Goal: Task Accomplishment & Management: Manage account settings

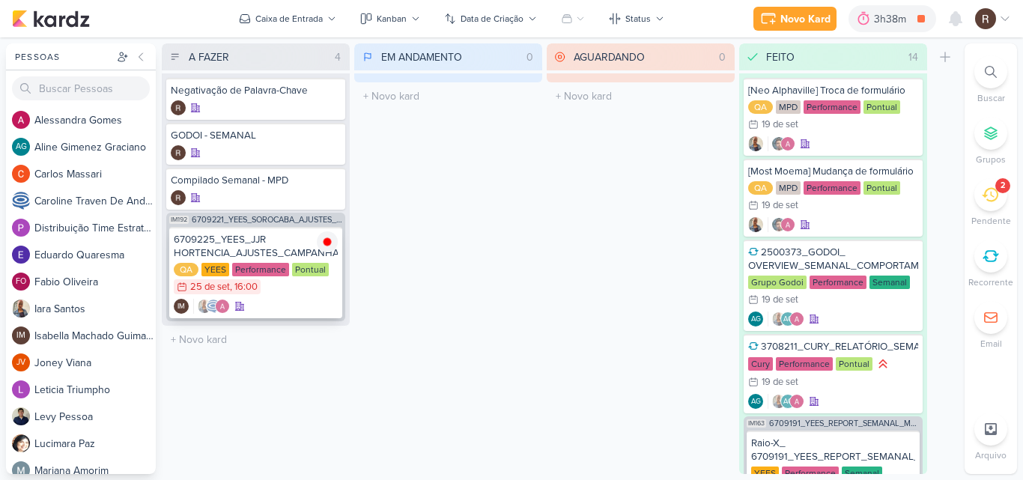
scroll to position [940, 0]
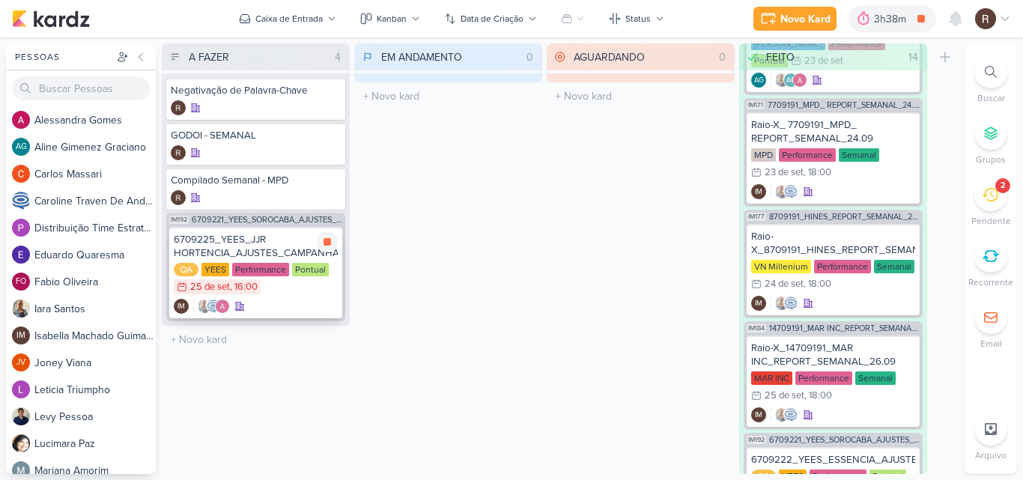
click at [261, 249] on div "6709225_YEES_JJR HORTENCIA_AJUSTES_CAMPANHA" at bounding box center [256, 246] width 164 height 27
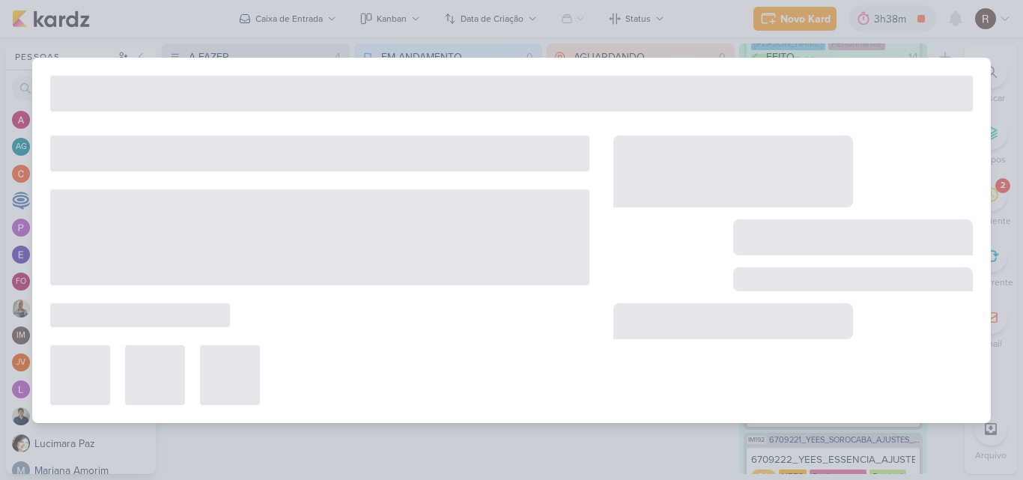
type input "6709225_YEES_JJR HORTENCIA_AJUSTES_CAMPANHA"
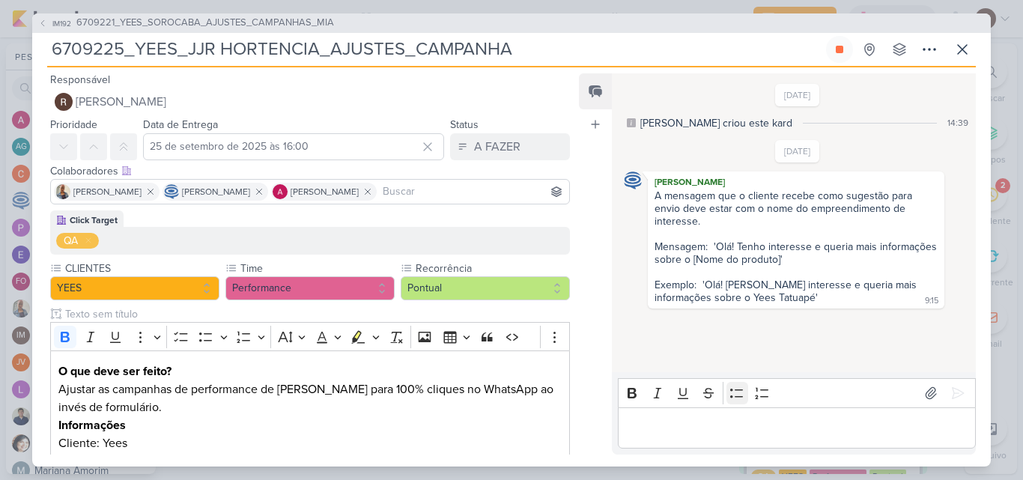
scroll to position [0, 0]
click at [653, 422] on p "Editor editing area: main" at bounding box center [796, 428] width 342 height 18
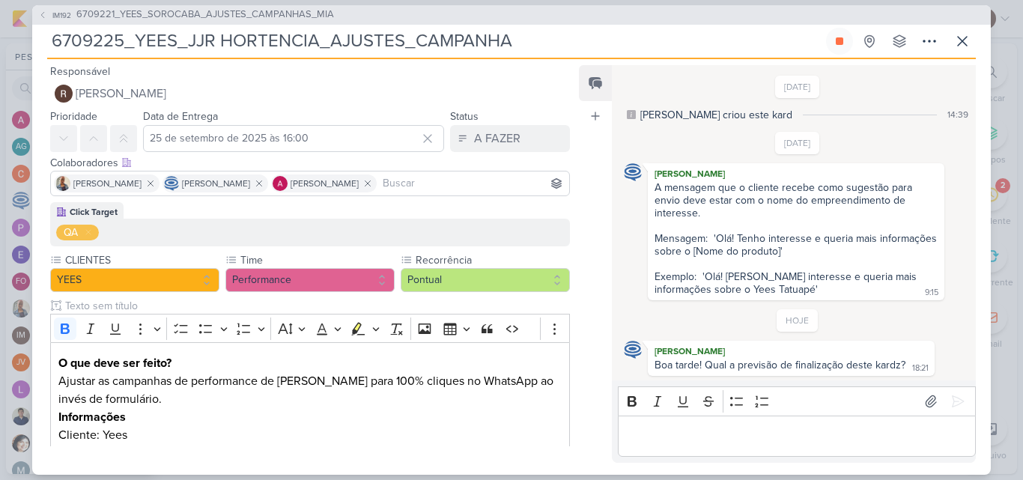
scroll to position [1, 0]
click at [699, 432] on p "Editor editing area: main" at bounding box center [796, 436] width 342 height 18
click at [704, 446] on div "Editor editing area: main" at bounding box center [797, 436] width 358 height 41
click at [953, 404] on icon at bounding box center [957, 401] width 15 height 15
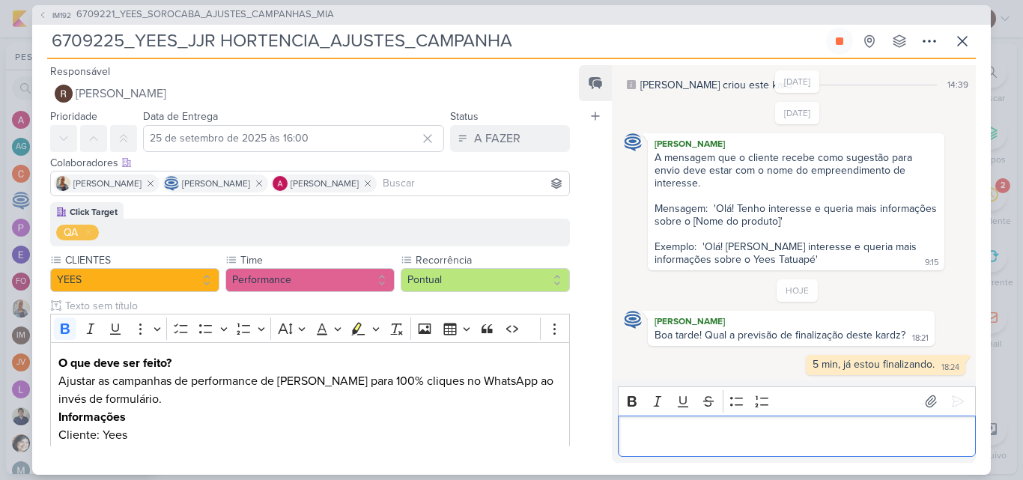
click at [712, 428] on p "Editor editing area: main" at bounding box center [796, 436] width 342 height 18
click at [701, 438] on p "Editor editing area: main" at bounding box center [796, 436] width 342 height 18
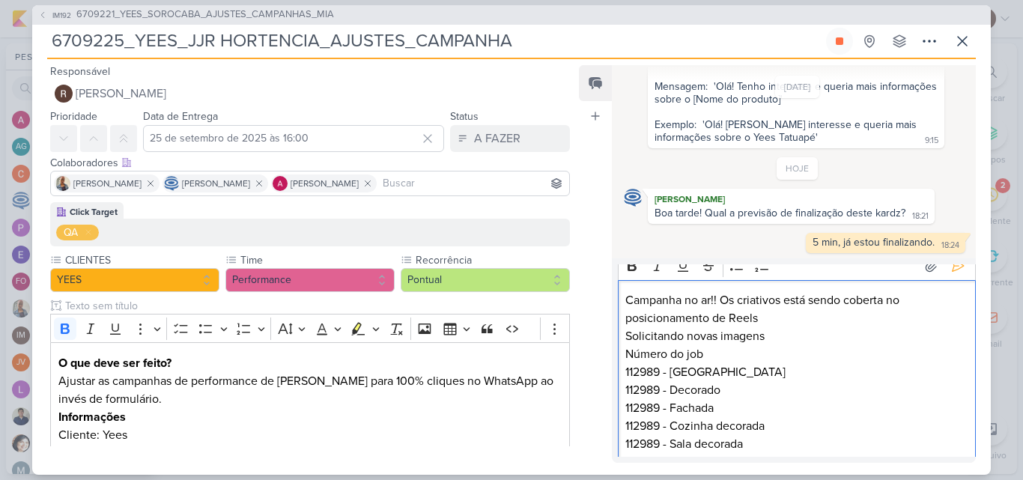
scroll to position [0, 0]
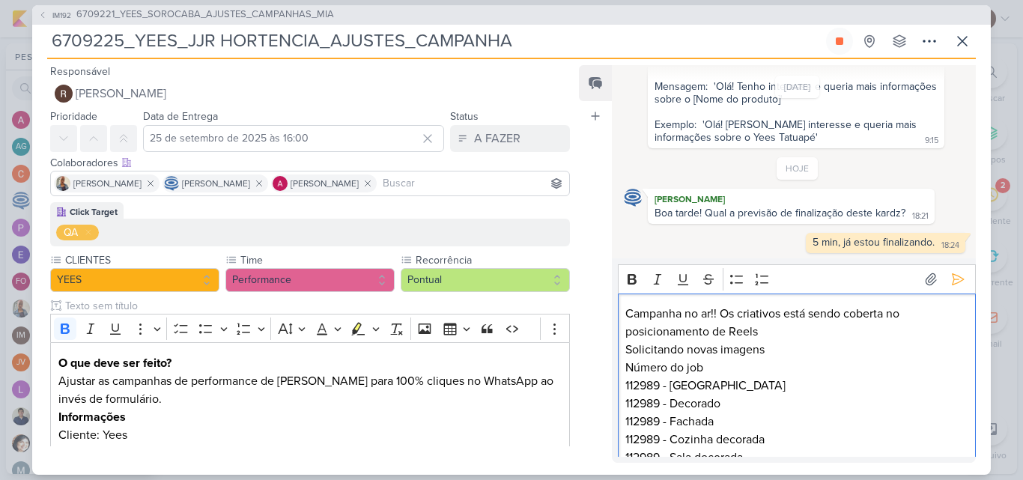
click at [808, 315] on p "Campanha no ar!! Os criativos está sendo coberta no posicionamento de Reels Sol…" at bounding box center [796, 395] width 342 height 180
click at [953, 284] on icon at bounding box center [958, 279] width 11 height 11
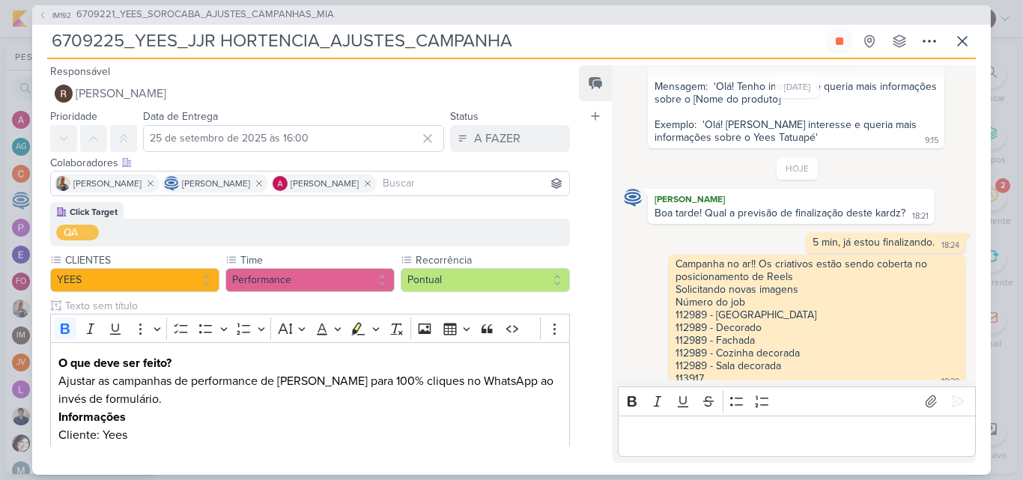
scroll to position [166, 0]
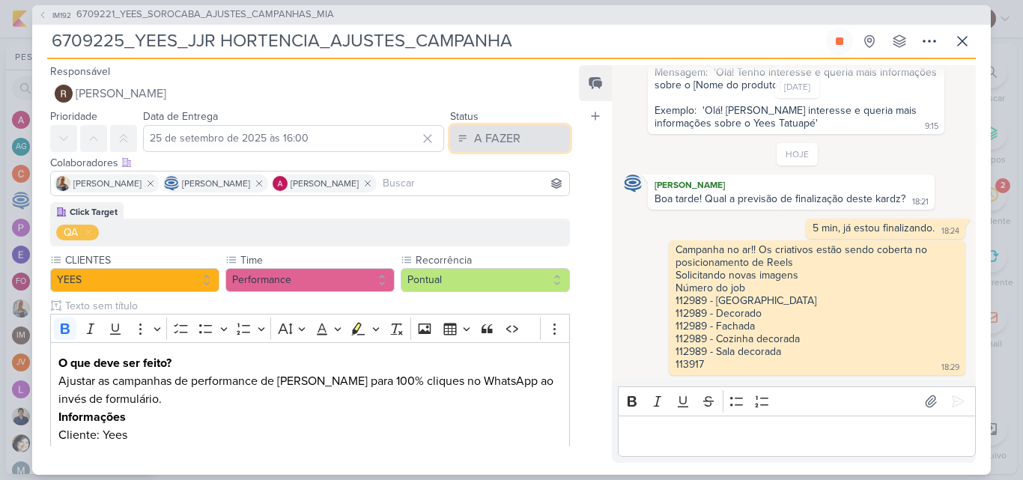
click at [505, 134] on div "A FAZER" at bounding box center [497, 139] width 46 height 18
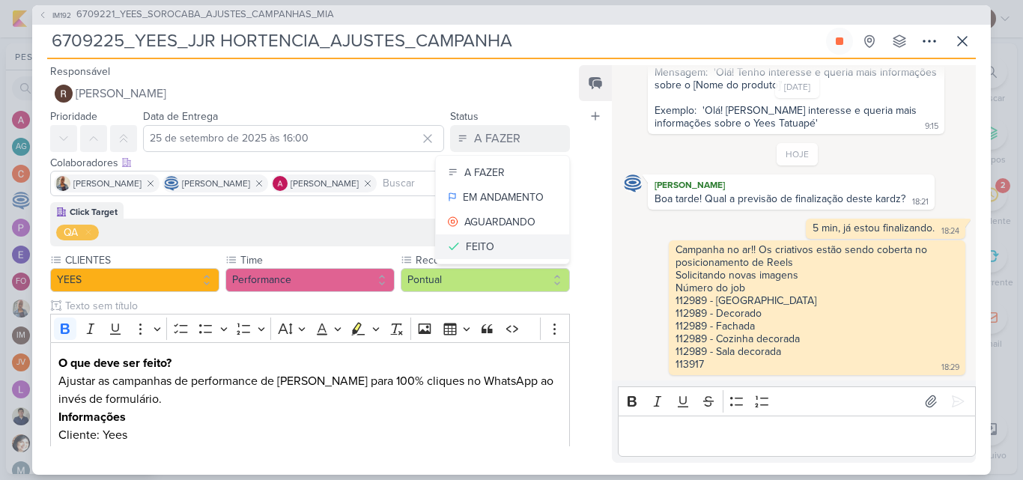
click at [503, 248] on button "FEITO" at bounding box center [502, 246] width 133 height 25
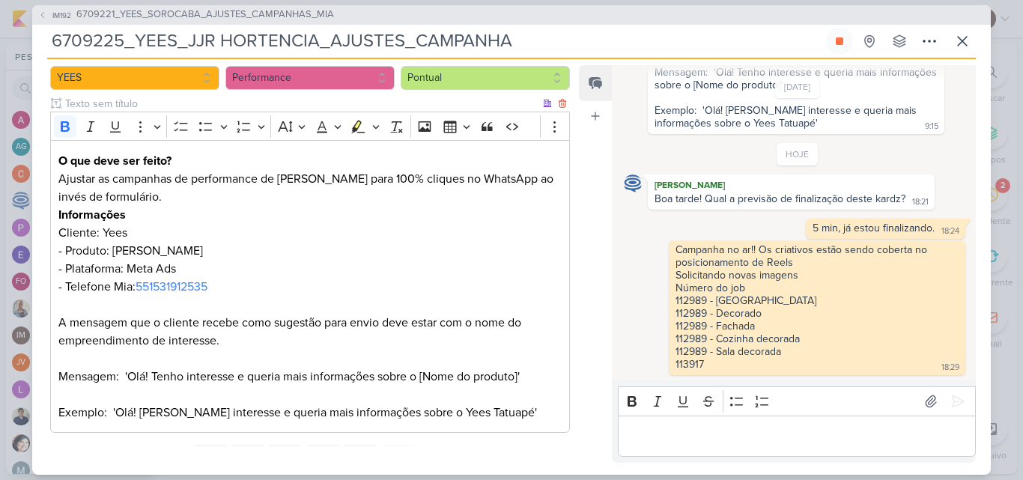
scroll to position [272, 0]
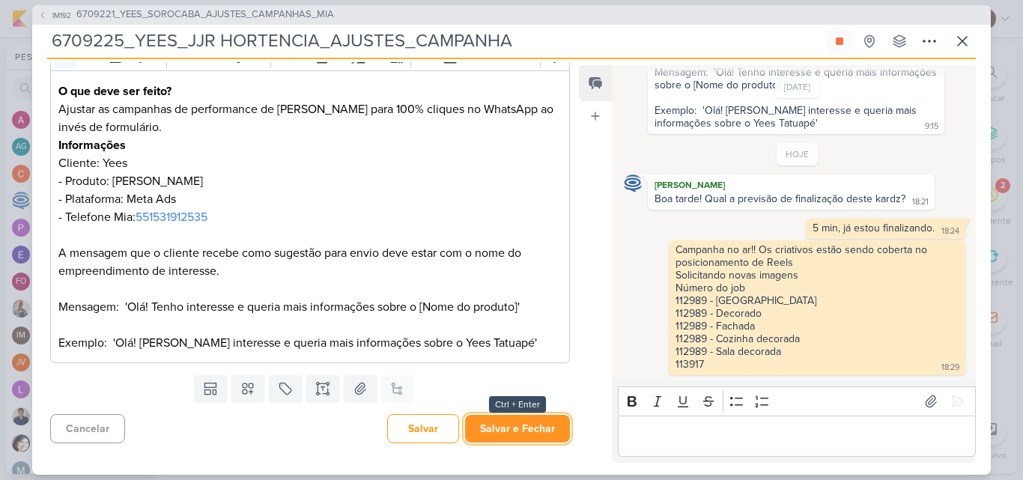
click at [527, 439] on button "Salvar e Fechar" at bounding box center [517, 429] width 105 height 28
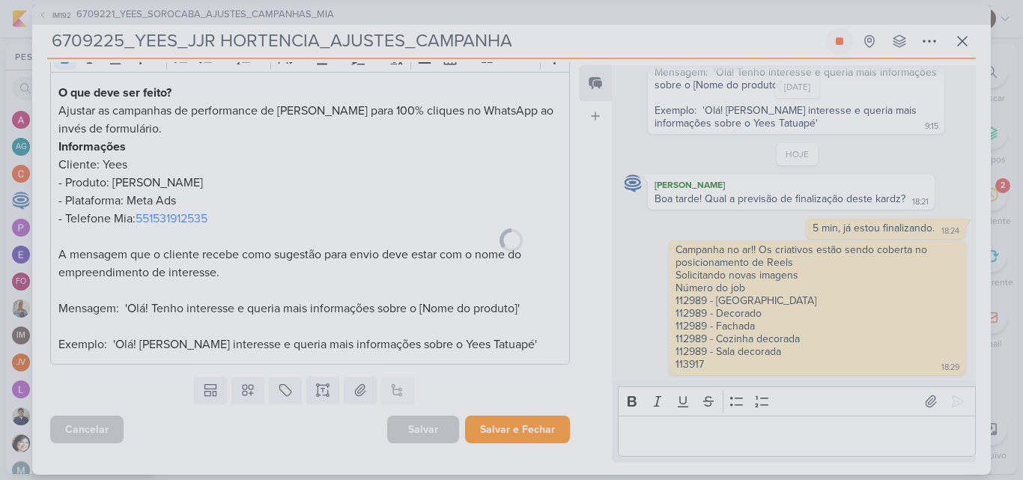
scroll to position [270, 0]
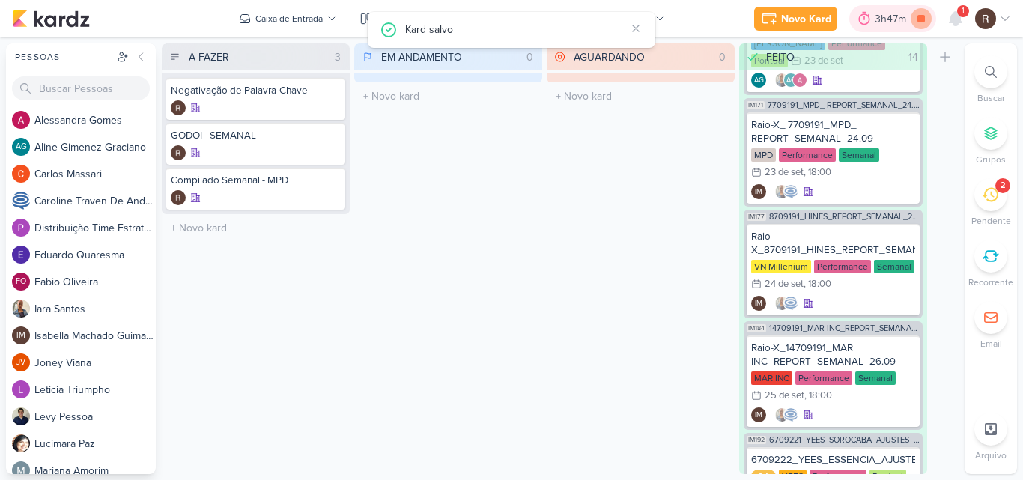
click at [926, 16] on icon at bounding box center [921, 18] width 21 height 21
click at [891, 16] on icon at bounding box center [885, 18] width 15 height 15
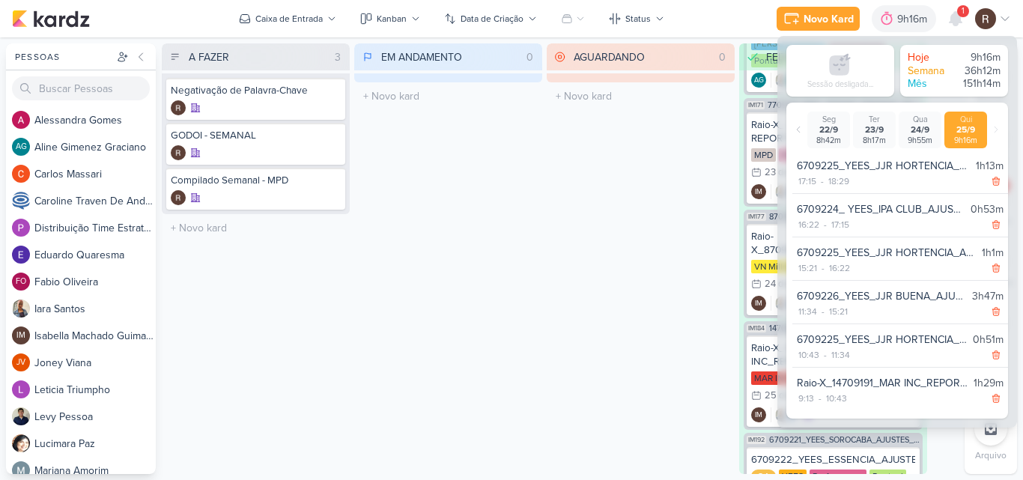
scroll to position [4, 0]
click at [634, 166] on div "AGUARDANDO 0 Mover Para Esquerda Mover Para Direita [GEOGRAPHIC_DATA] O título …" at bounding box center [641, 258] width 188 height 431
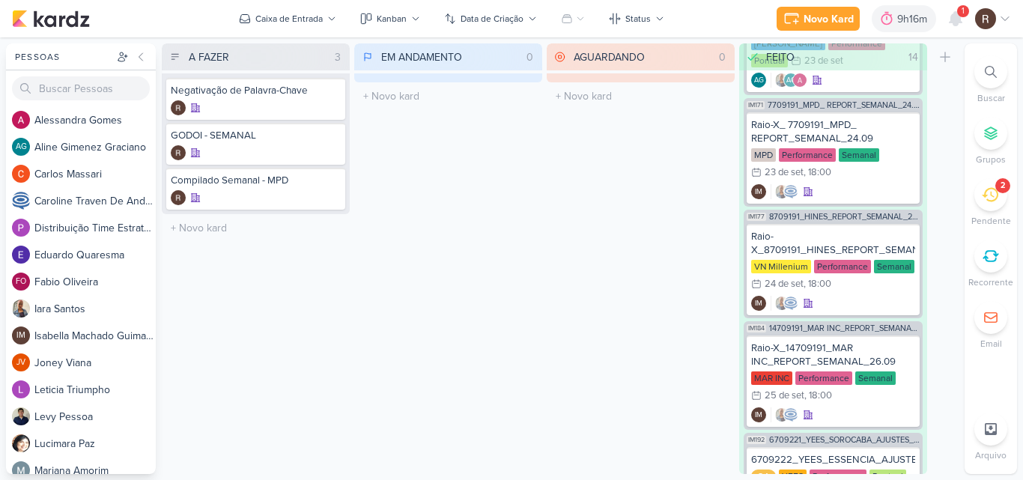
click at [989, 195] on icon at bounding box center [990, 194] width 16 height 16
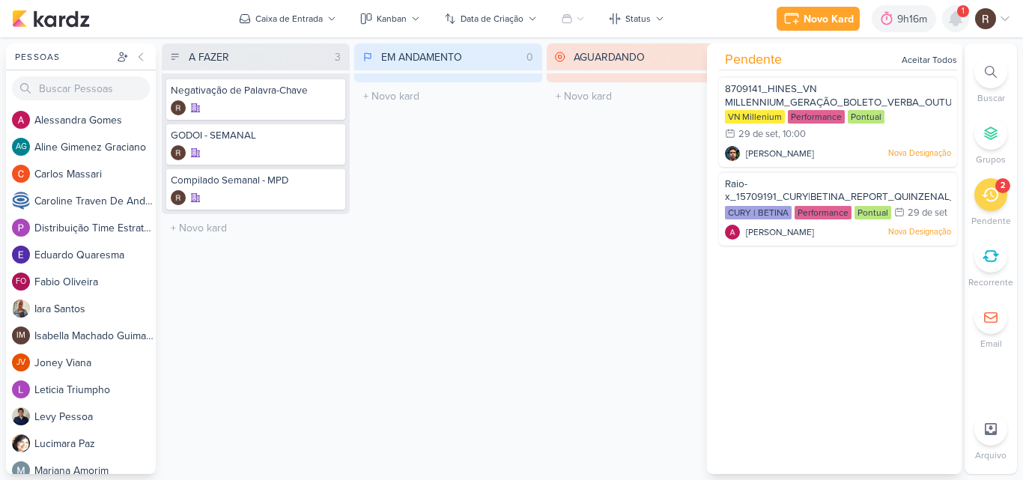
click at [962, 21] on icon at bounding box center [956, 19] width 18 height 18
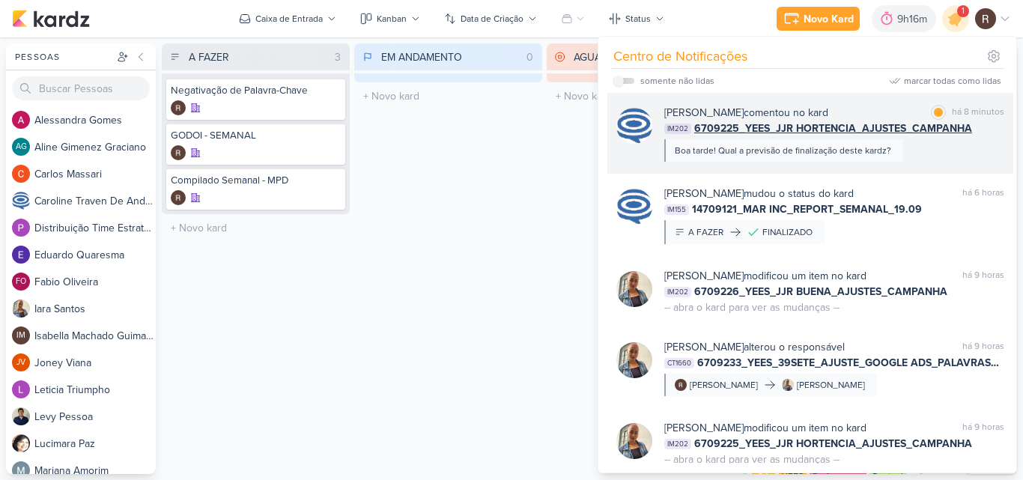
click at [932, 149] on div "[PERSON_NAME] comentou no kard marcar como lida há 8 minutos IM202 6709225_YEES…" at bounding box center [834, 133] width 340 height 57
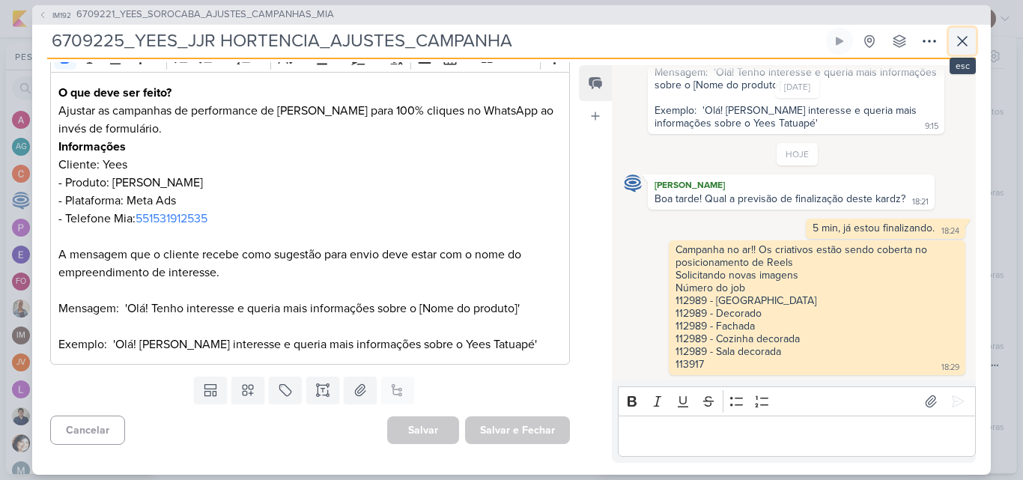
click at [962, 43] on icon at bounding box center [962, 41] width 18 height 18
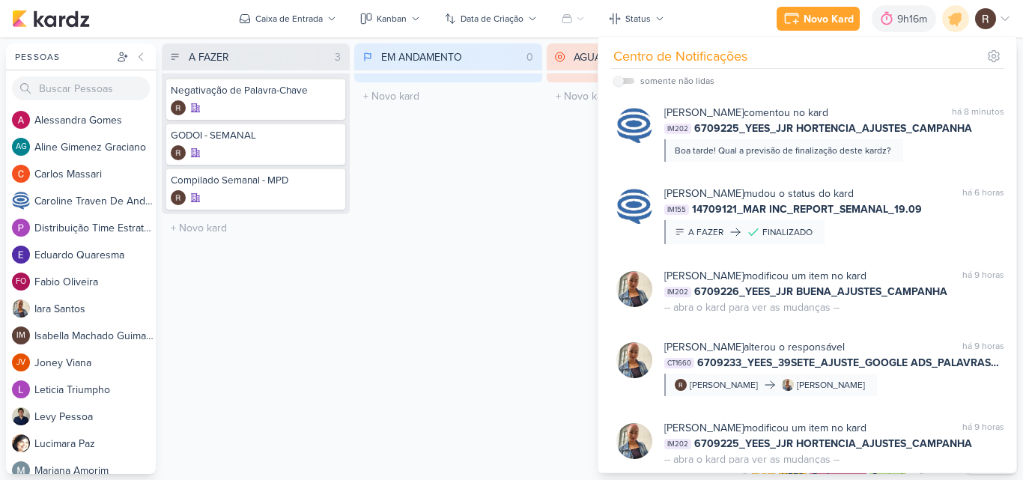
click at [531, 208] on div "EM ANDAMENTO 0 Mover Para Esquerda Mover Para Direita [GEOGRAPHIC_DATA] O títul…" at bounding box center [448, 258] width 188 height 431
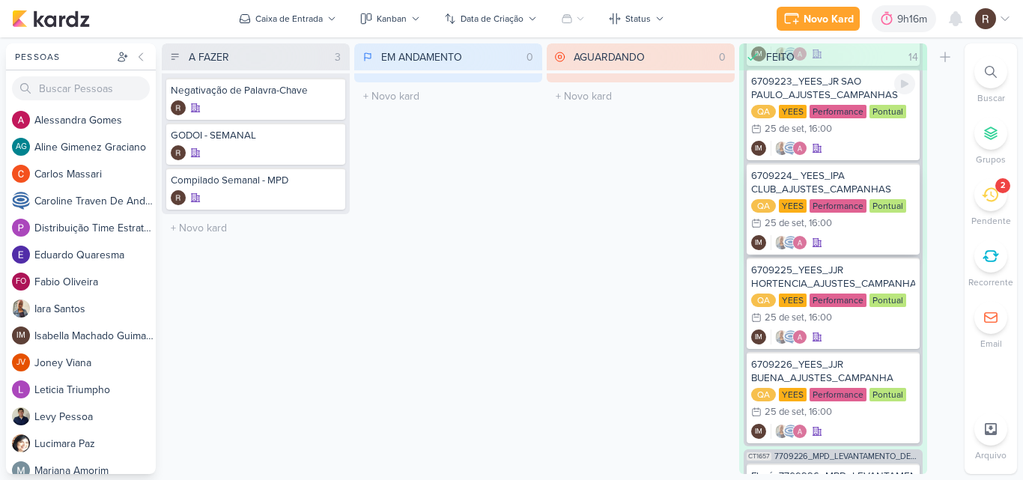
scroll to position [1423, 0]
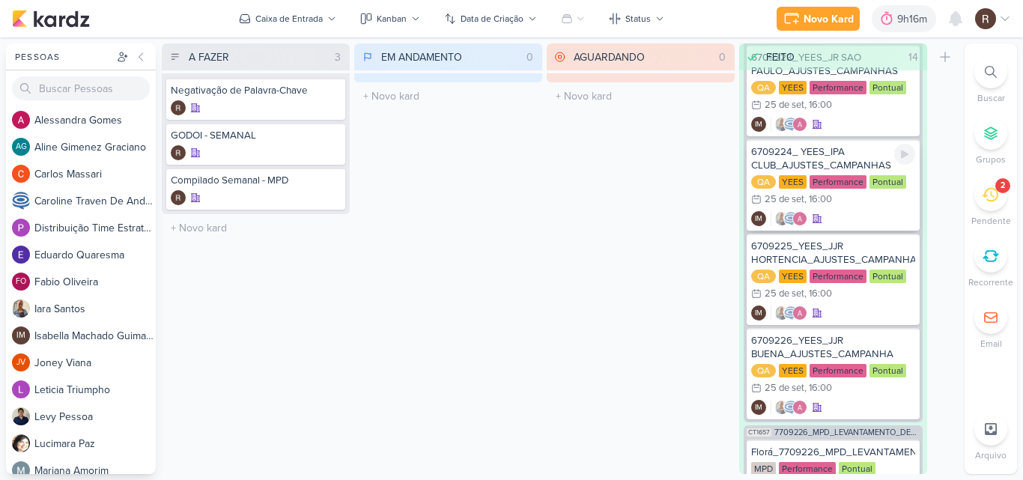
click at [842, 169] on div "6709224_ YEES_IPA CLUB_AJUSTES_CAMPANHAS" at bounding box center [833, 158] width 164 height 27
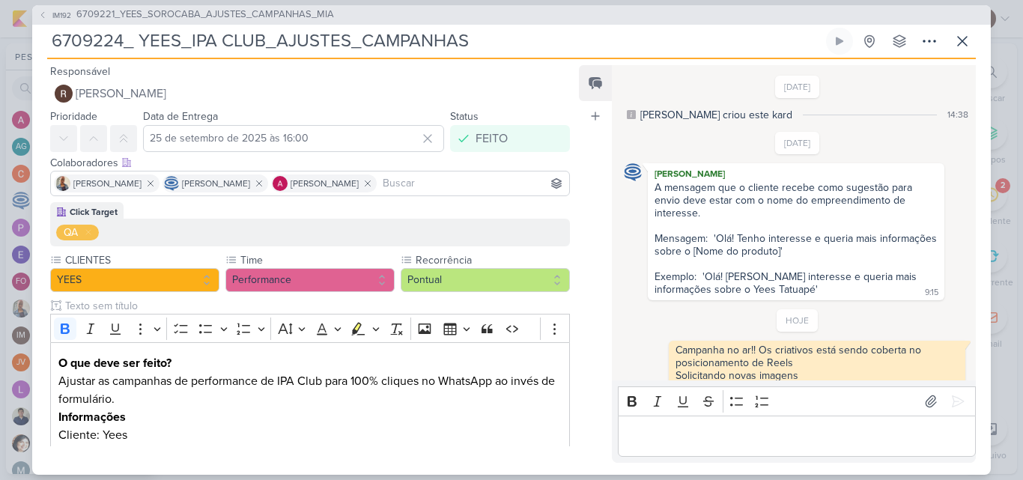
scroll to position [49, 0]
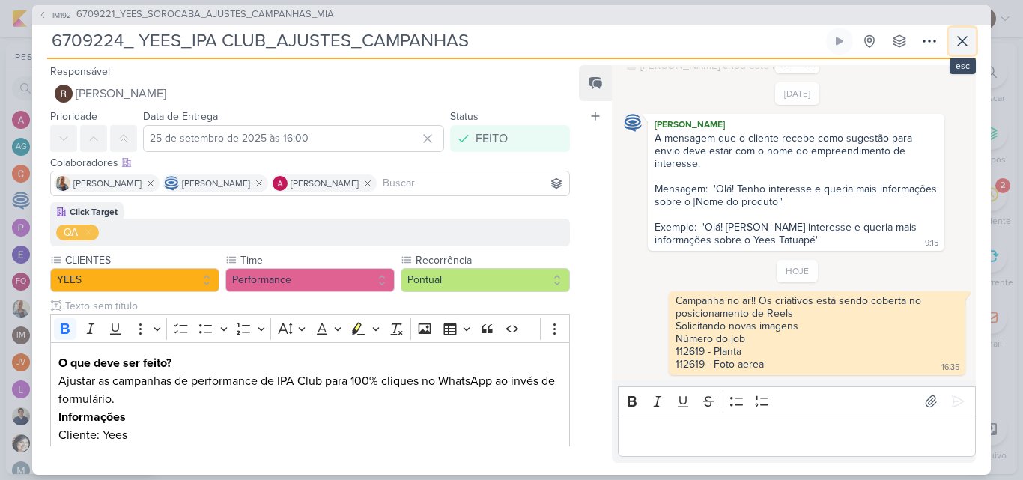
click at [965, 33] on icon at bounding box center [962, 41] width 18 height 18
